Goal: Navigation & Orientation: Go to known website

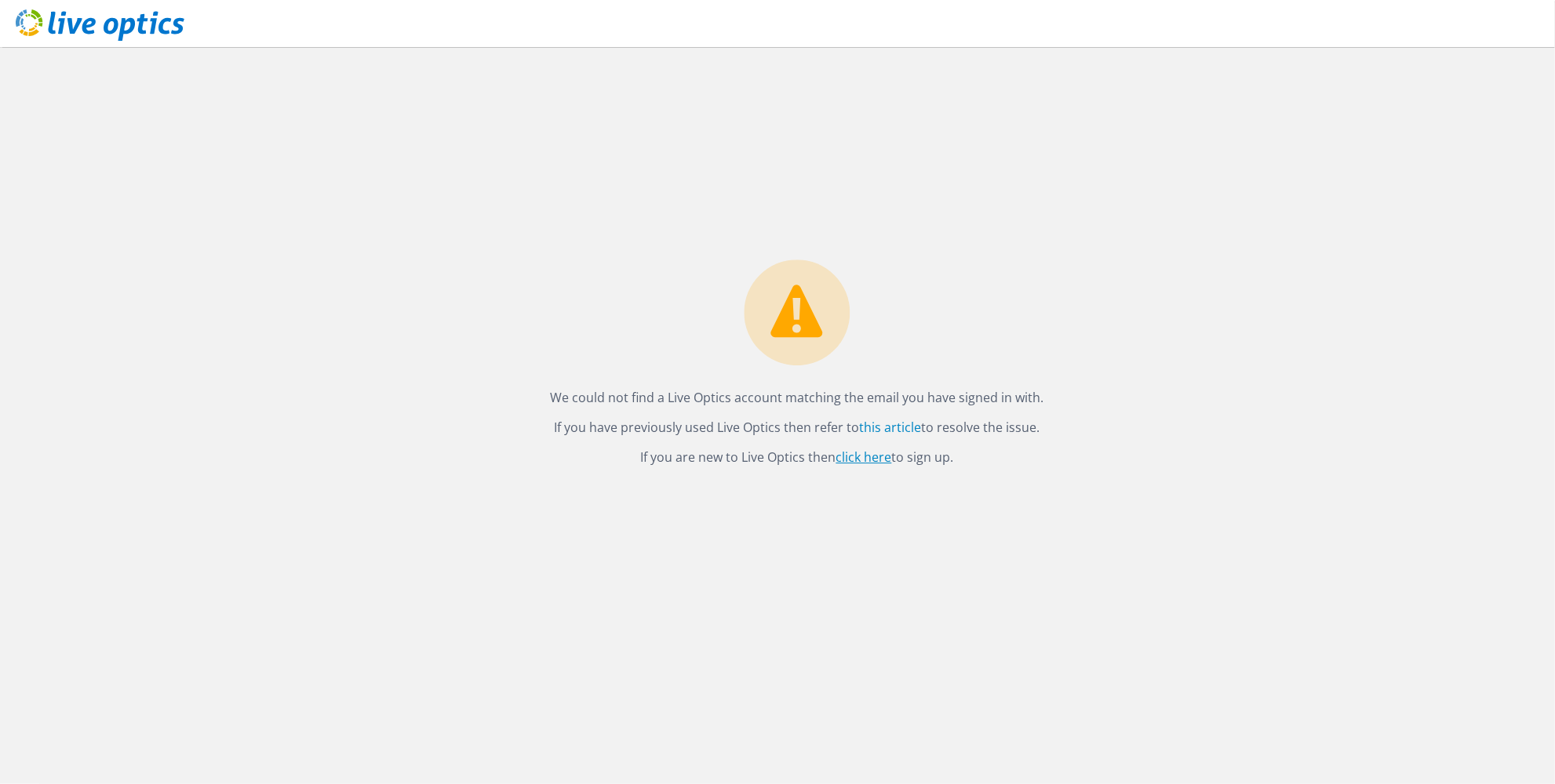
click at [877, 453] on link "click here" at bounding box center [864, 457] width 56 height 17
click at [688, 446] on p "If you are new to Live Optics then click here to sign up." at bounding box center [797, 456] width 494 height 22
click at [135, 17] on icon at bounding box center [100, 25] width 168 height 32
click at [136, 28] on icon at bounding box center [100, 25] width 168 height 32
click at [82, 21] on icon at bounding box center [100, 25] width 168 height 32
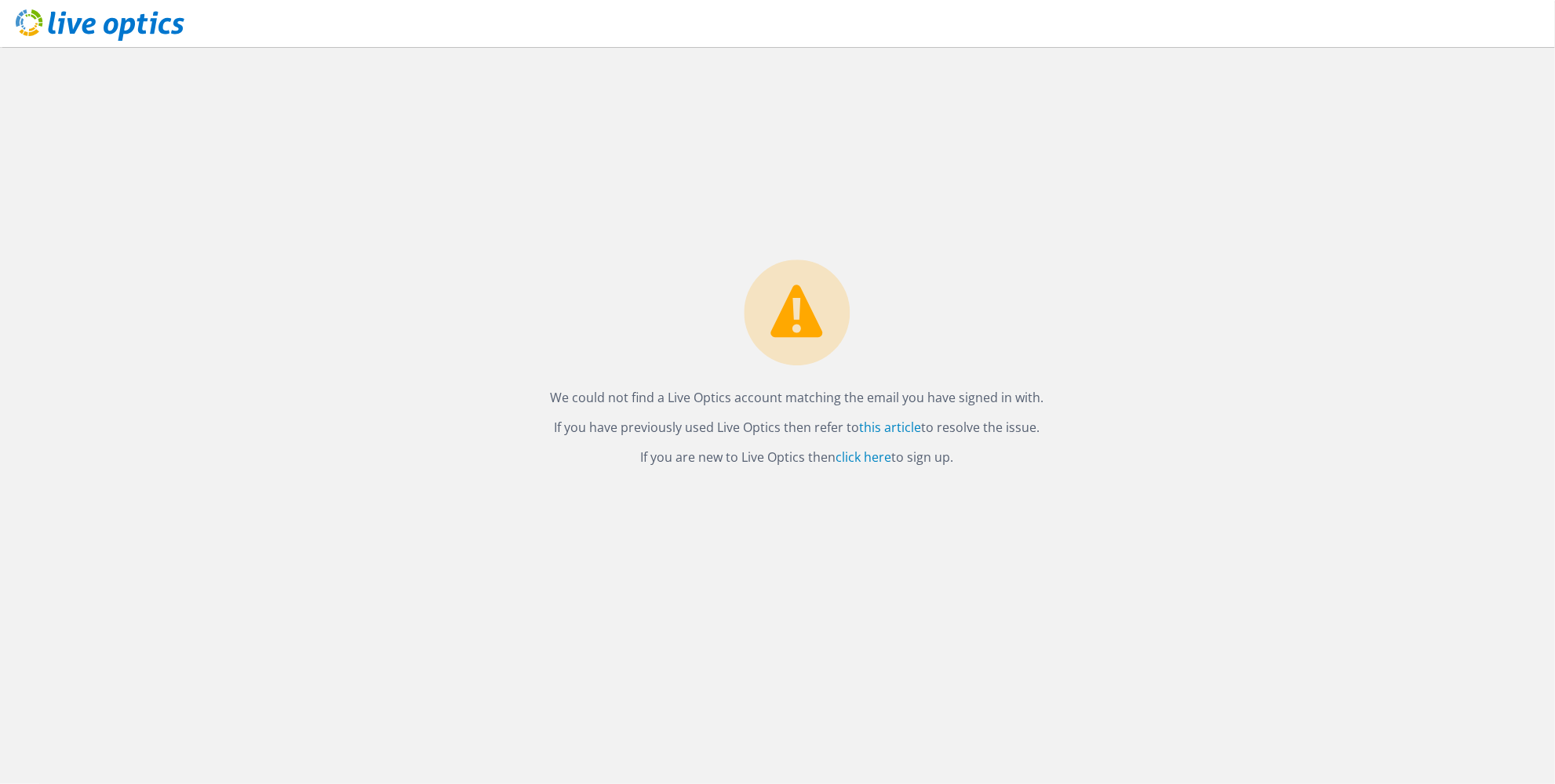
click at [311, 269] on div "We could not find a Live Optics account matching the email you have signed in w…" at bounding box center [797, 415] width 1515 height 737
